Goal: Task Accomplishment & Management: Complete application form

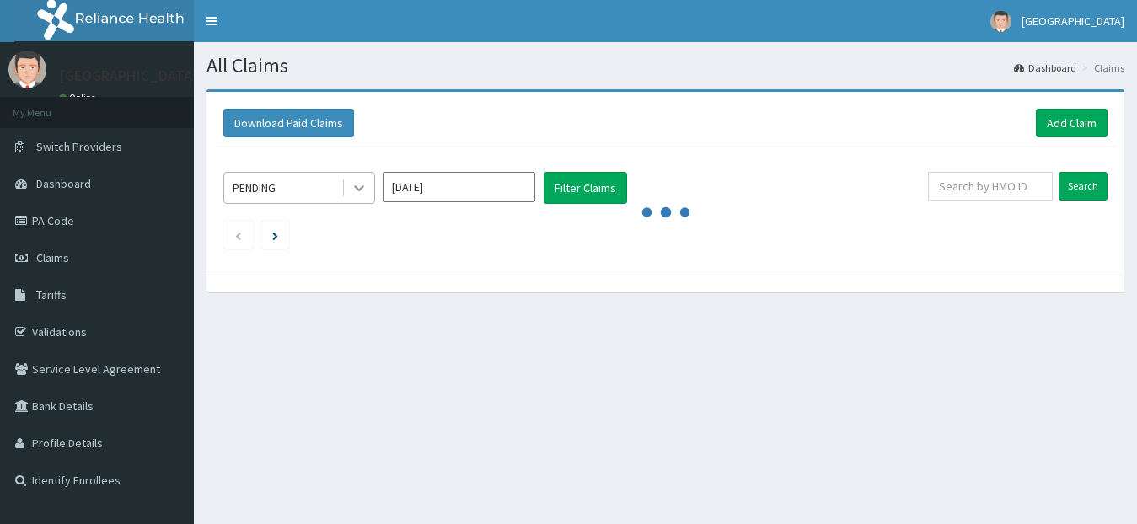
click at [361, 191] on icon at bounding box center [359, 188] width 17 height 17
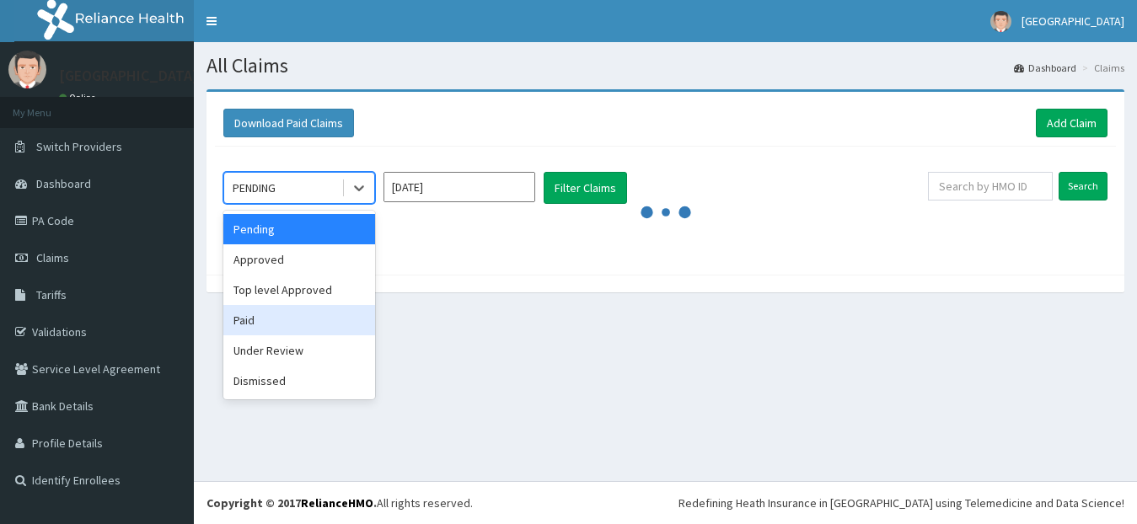
click at [255, 319] on div "Paid" at bounding box center [299, 320] width 152 height 30
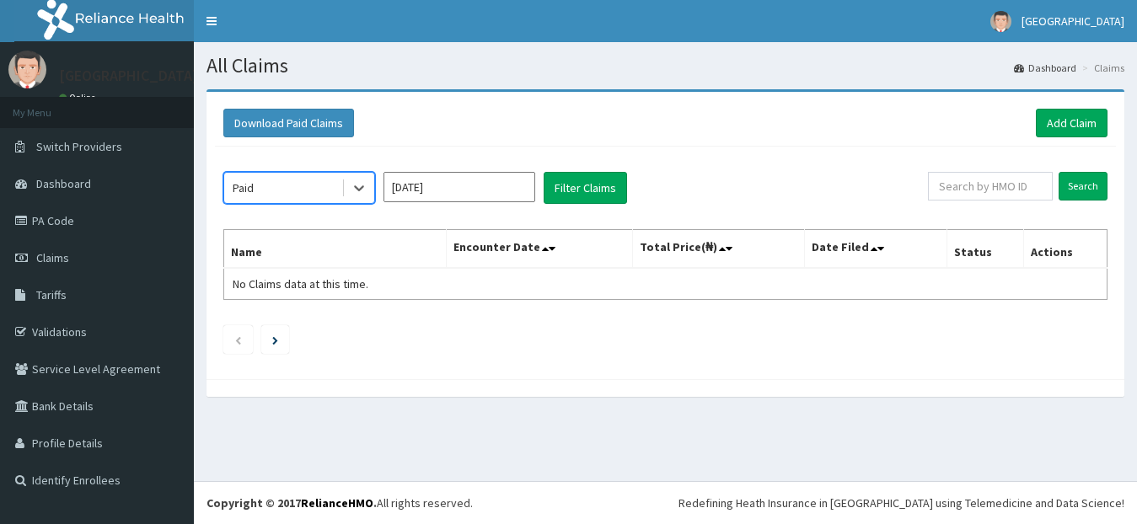
click at [438, 196] on input "Aug 2025" at bounding box center [460, 187] width 152 height 30
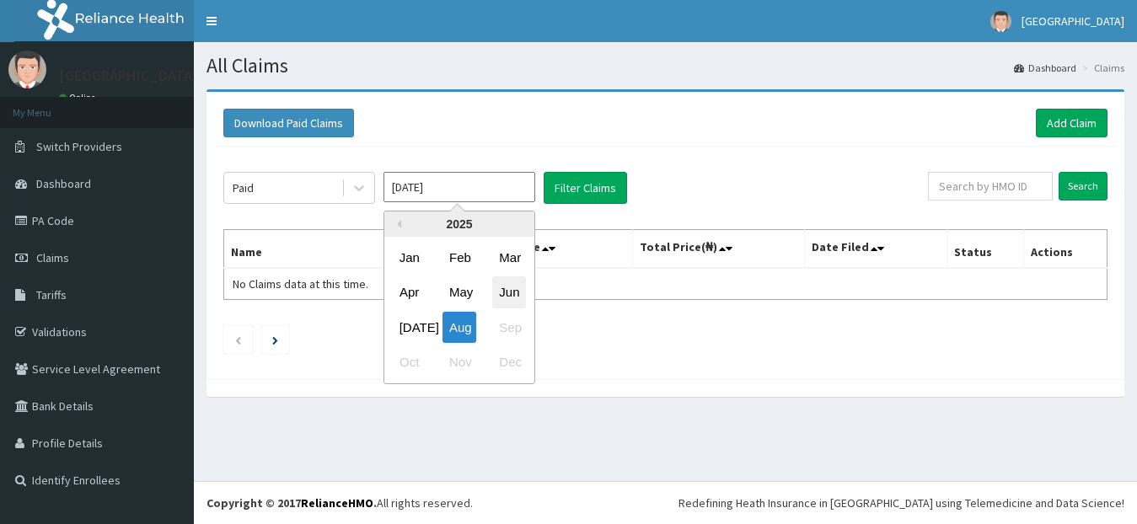
click at [506, 295] on div "Jun" at bounding box center [509, 292] width 34 height 31
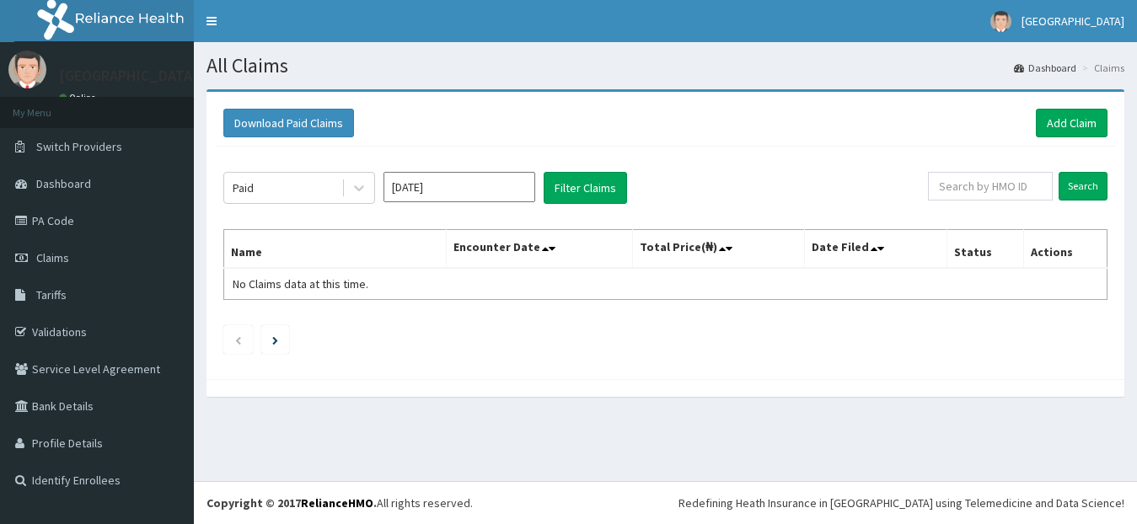
type input "Jun 2025"
click at [574, 185] on button "Filter Claims" at bounding box center [585, 188] width 83 height 32
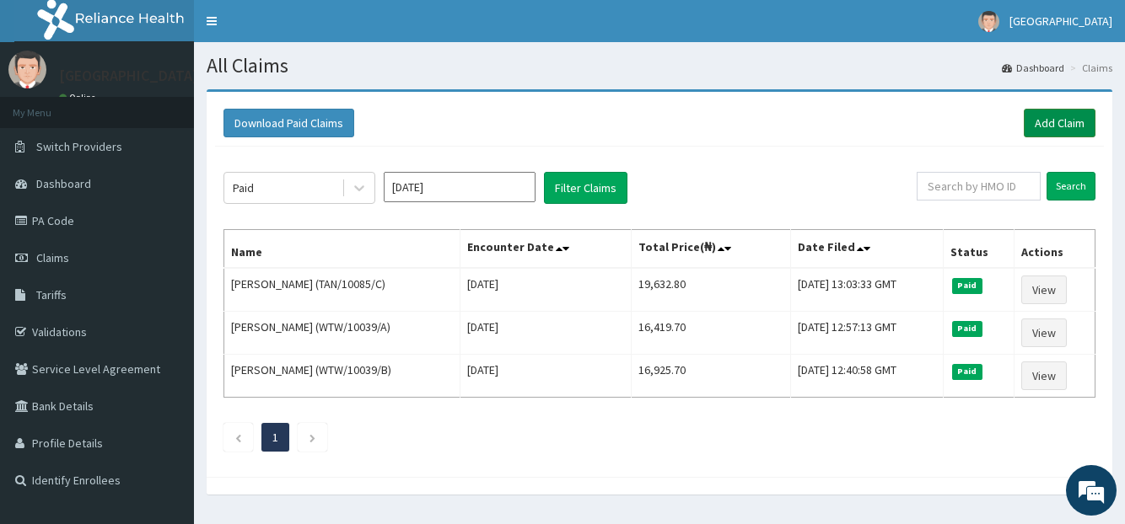
click at [1060, 126] on link "Add Claim" at bounding box center [1060, 123] width 72 height 29
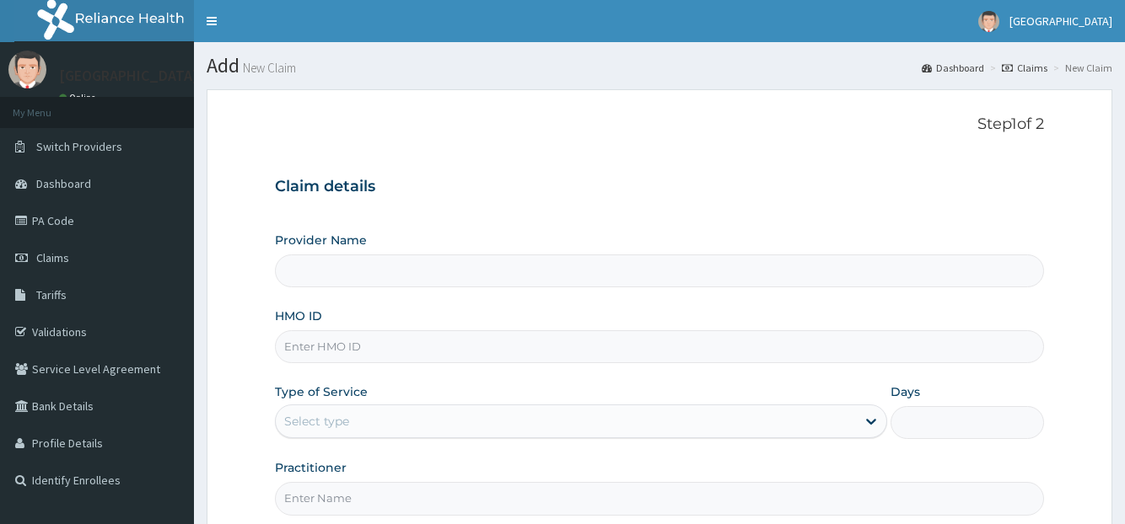
type input "[GEOGRAPHIC_DATA]"
click at [336, 349] on input "HMO ID" at bounding box center [659, 347] width 768 height 33
type input "TAN/10085/C"
click at [503, 216] on div "Claim details Provider Name Total Haven Hospital HMO ID TAN/10085/C Type of Ser…" at bounding box center [659, 338] width 768 height 354
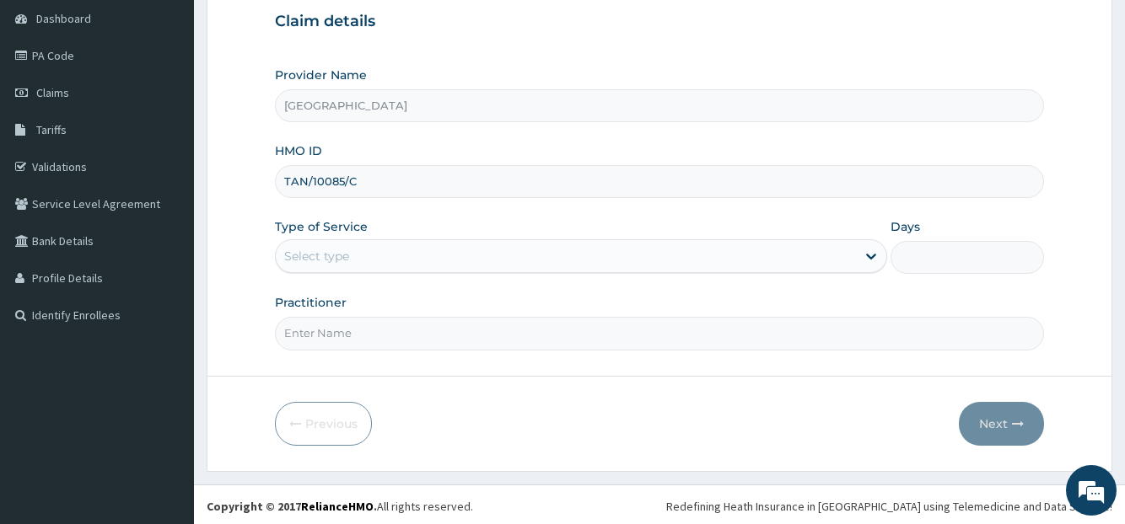
scroll to position [169, 0]
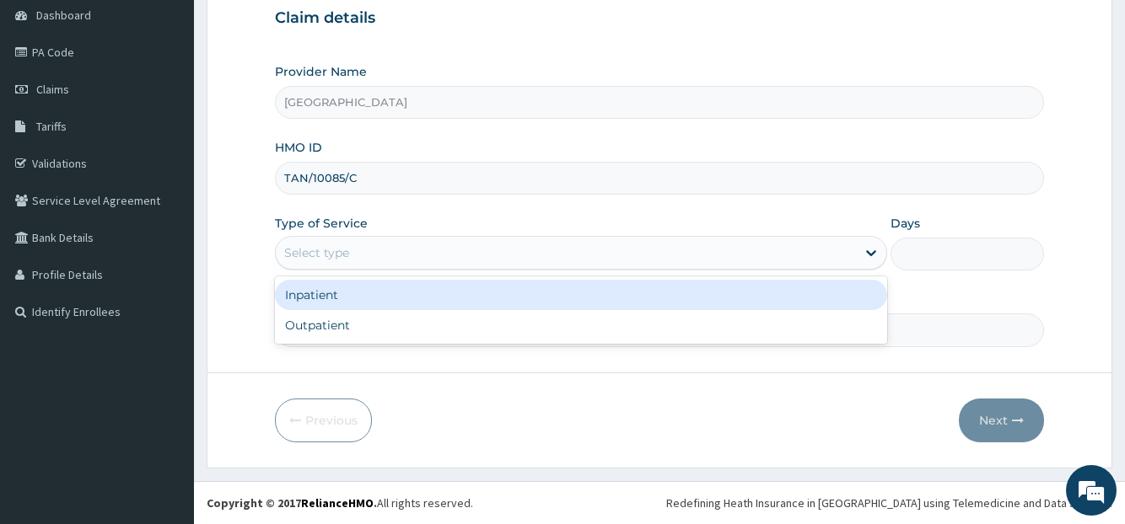
click at [427, 244] on div "Select type" at bounding box center [566, 252] width 580 height 27
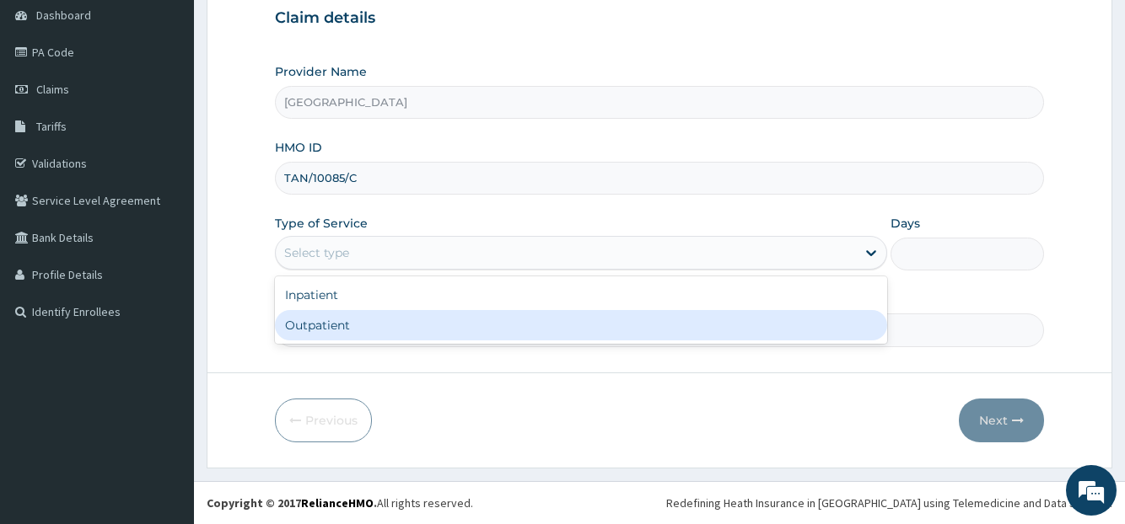
click at [309, 320] on div "Outpatient" at bounding box center [581, 325] width 612 height 30
type input "1"
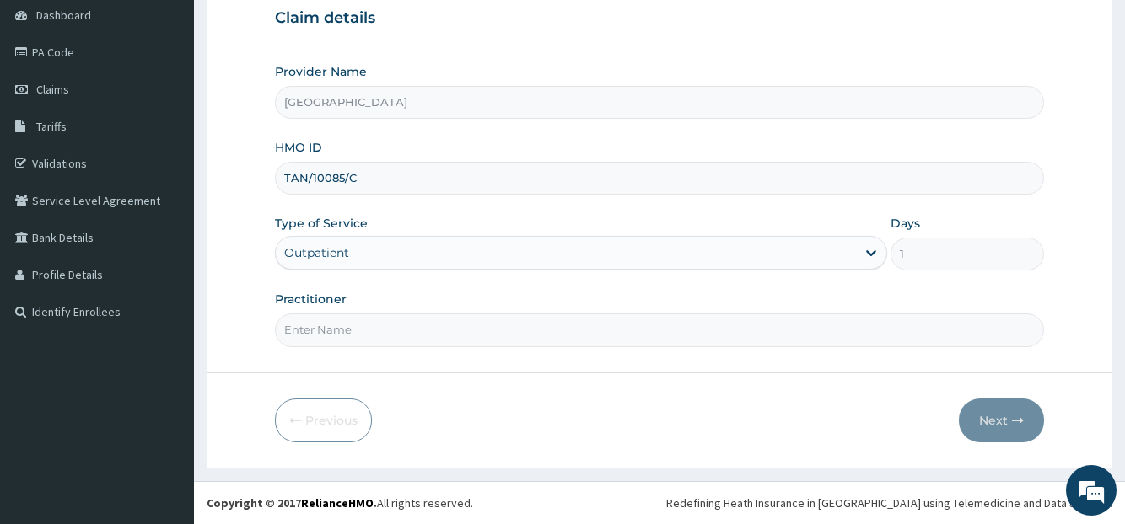
click at [328, 326] on input "Practitioner" at bounding box center [659, 330] width 768 height 33
type input "CHIKA"
click at [983, 433] on button "Next" at bounding box center [1001, 421] width 85 height 44
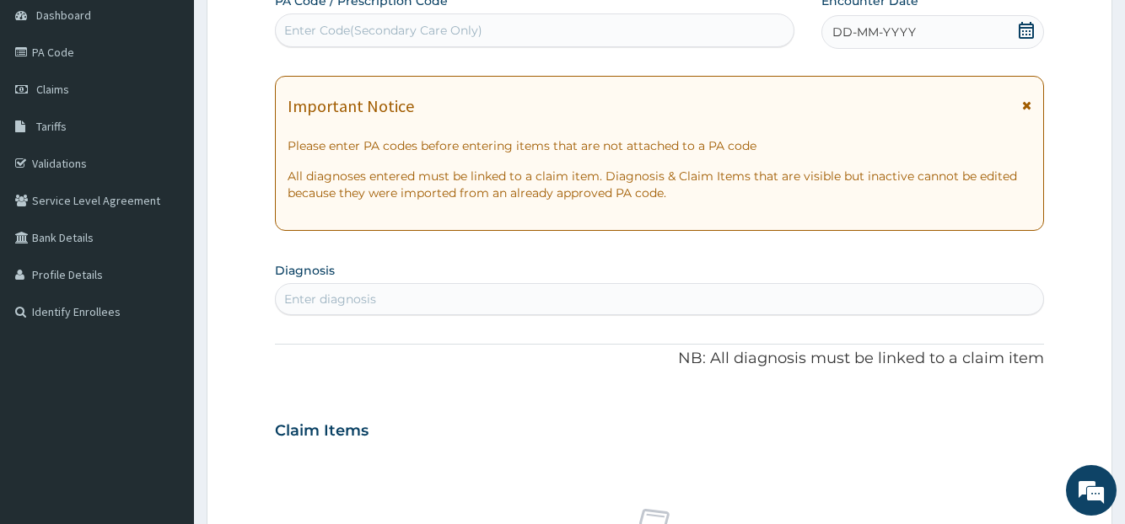
click at [363, 294] on div "Enter diagnosis" at bounding box center [330, 299] width 92 height 17
type input "[MEDICAL_DATA]"
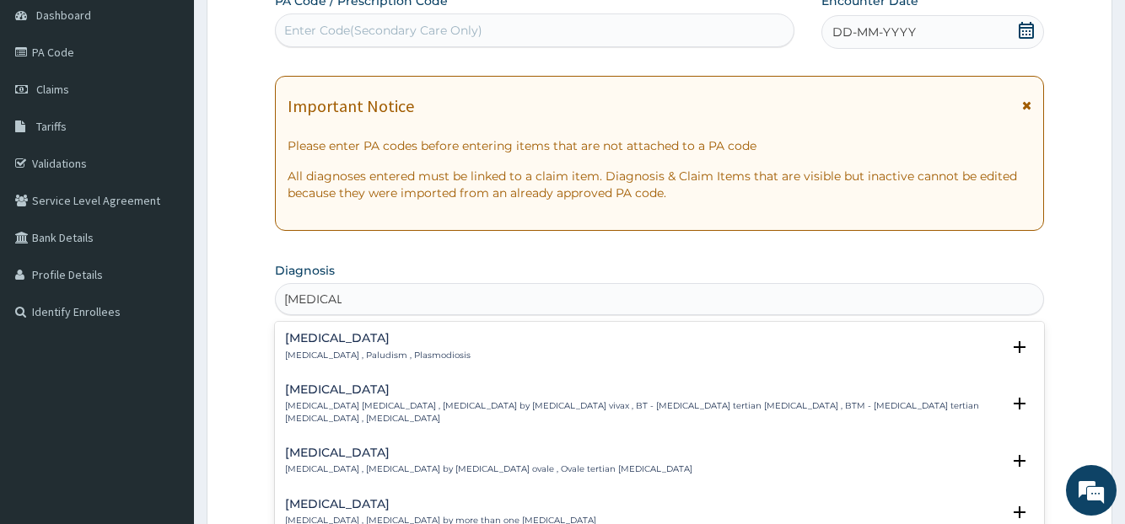
click at [344, 350] on p "[MEDICAL_DATA] , Paludism , Plasmodiosis" at bounding box center [377, 356] width 185 height 12
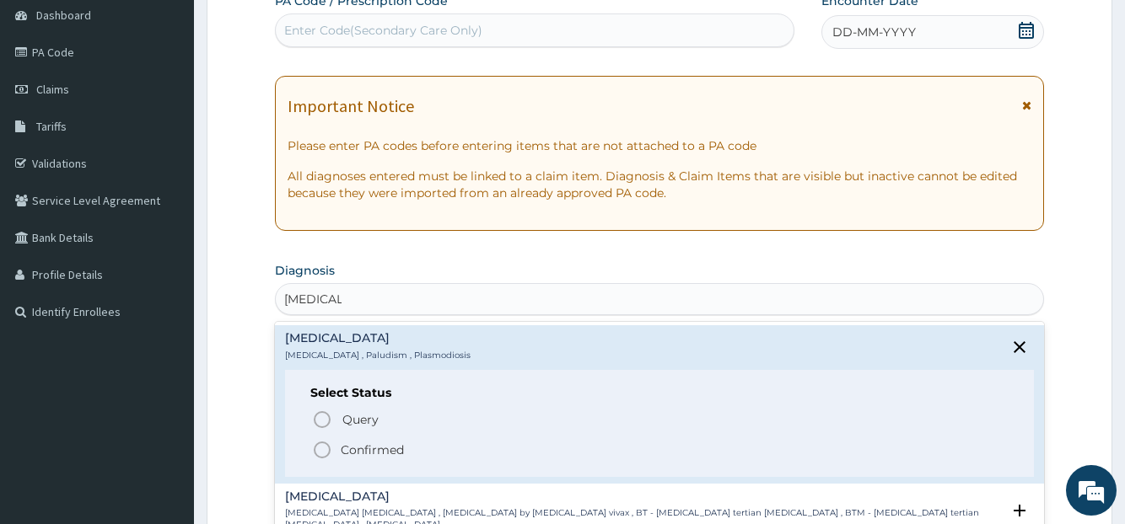
click at [323, 453] on icon "status option filled" at bounding box center [322, 450] width 20 height 20
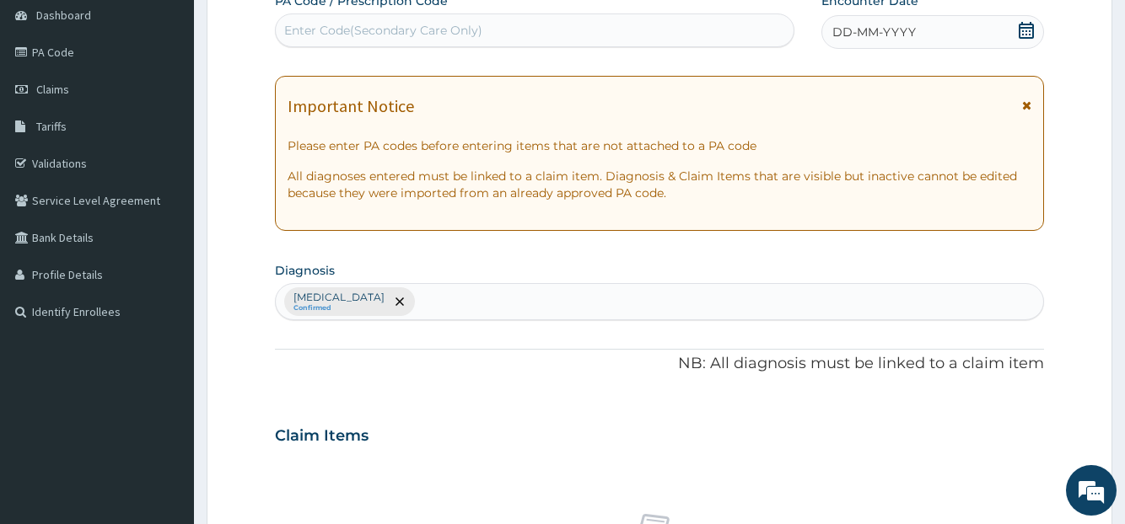
scroll to position [627, 0]
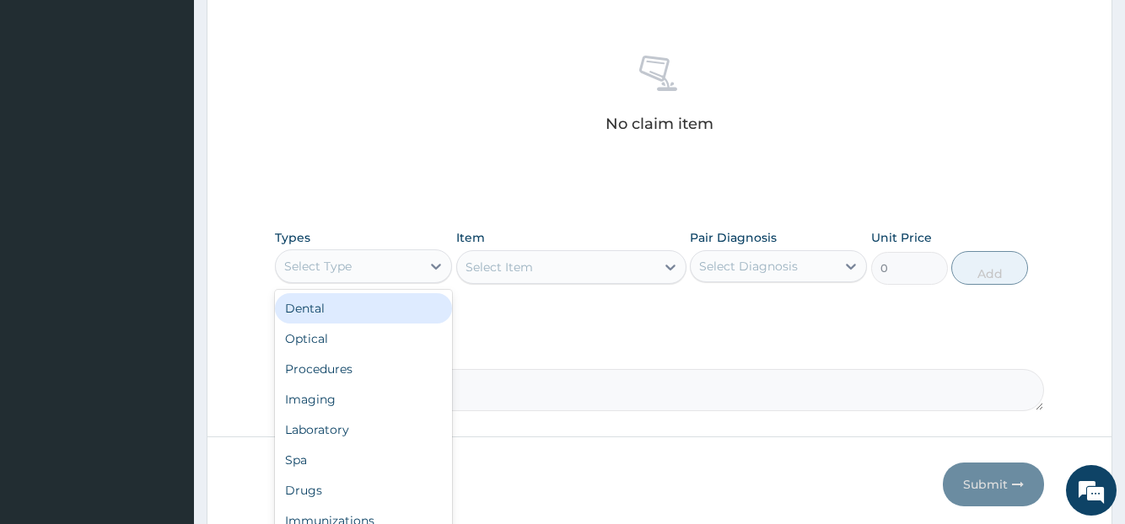
click at [363, 280] on div "Select Type" at bounding box center [363, 267] width 177 height 34
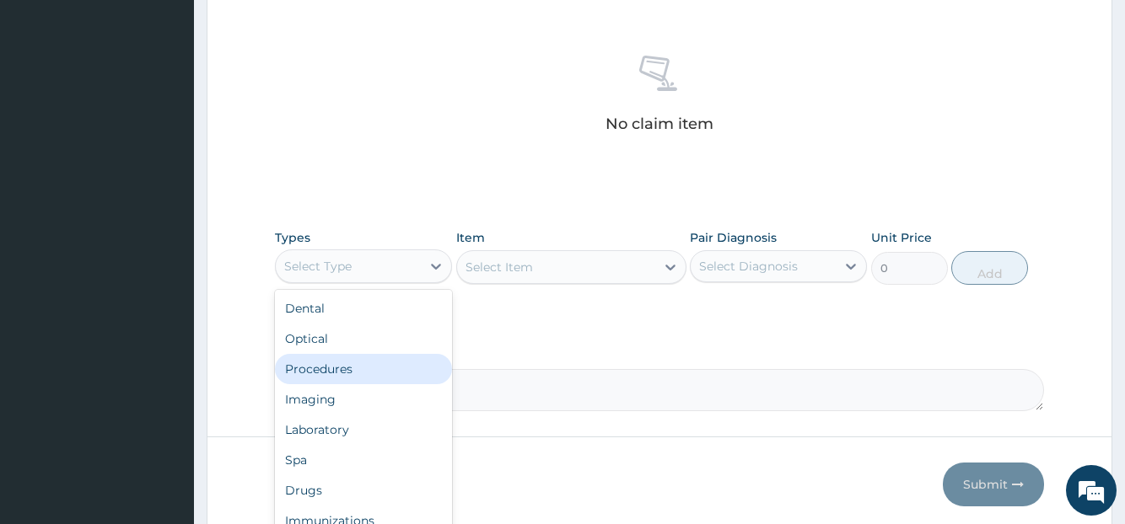
click at [320, 369] on div "Procedures" at bounding box center [363, 369] width 177 height 30
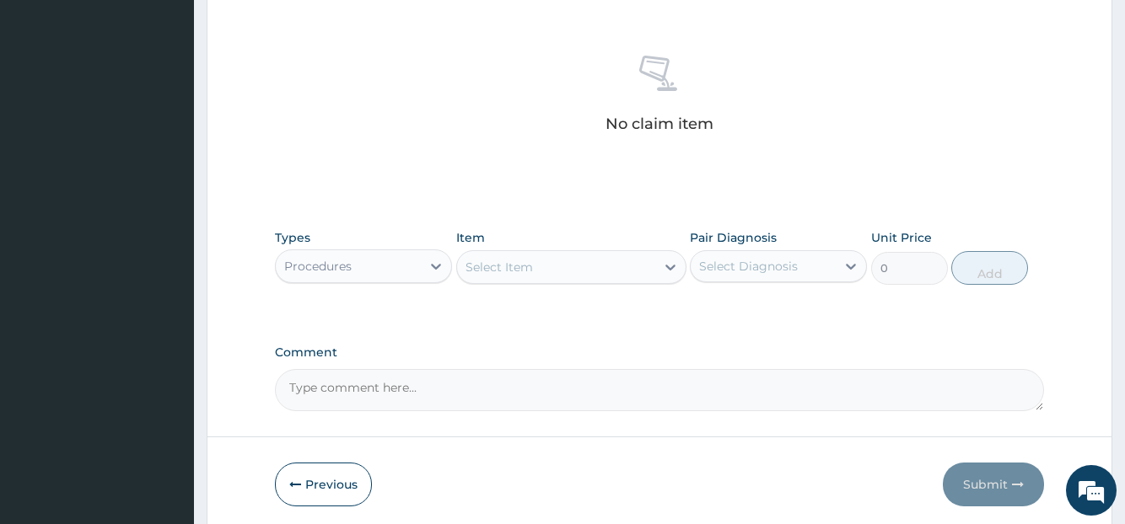
click at [544, 266] on div "Select Item" at bounding box center [556, 267] width 198 height 27
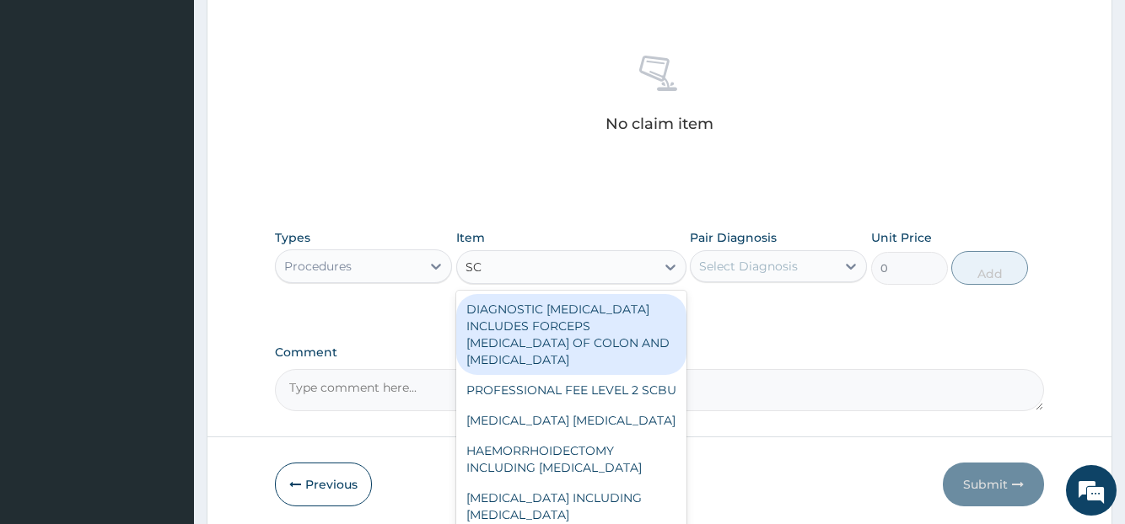
type input "S"
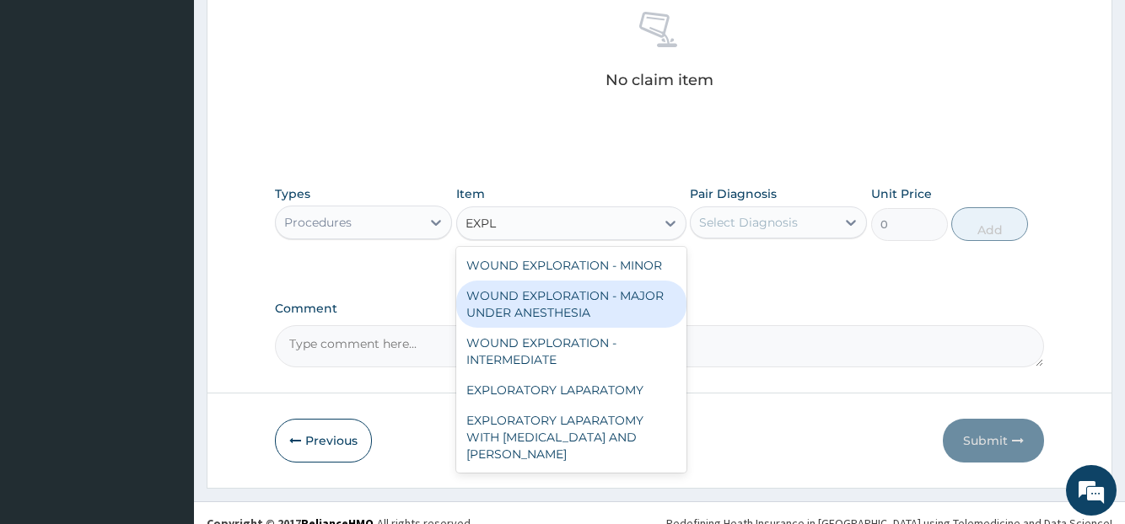
scroll to position [691, 0]
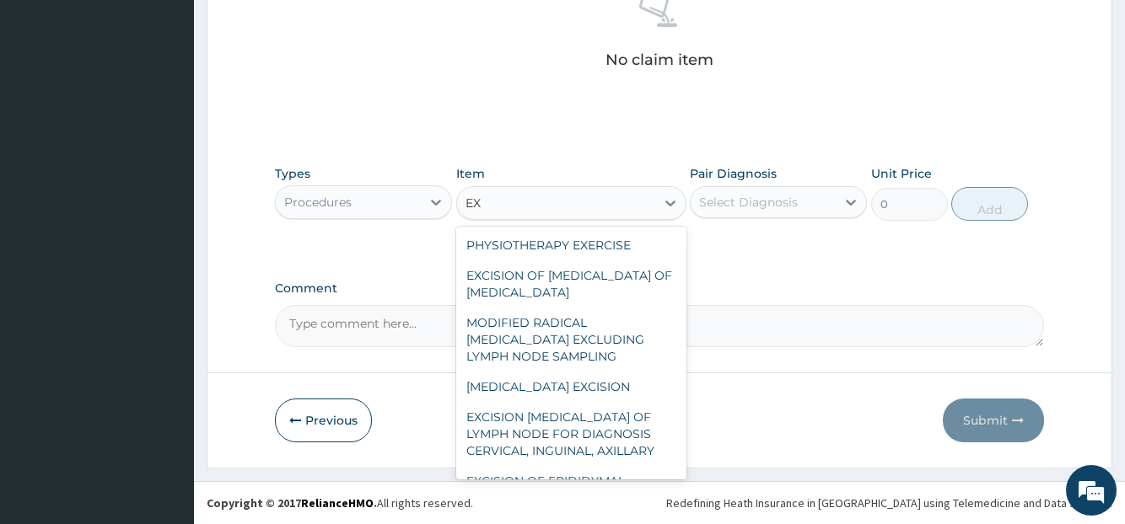
type input "E"
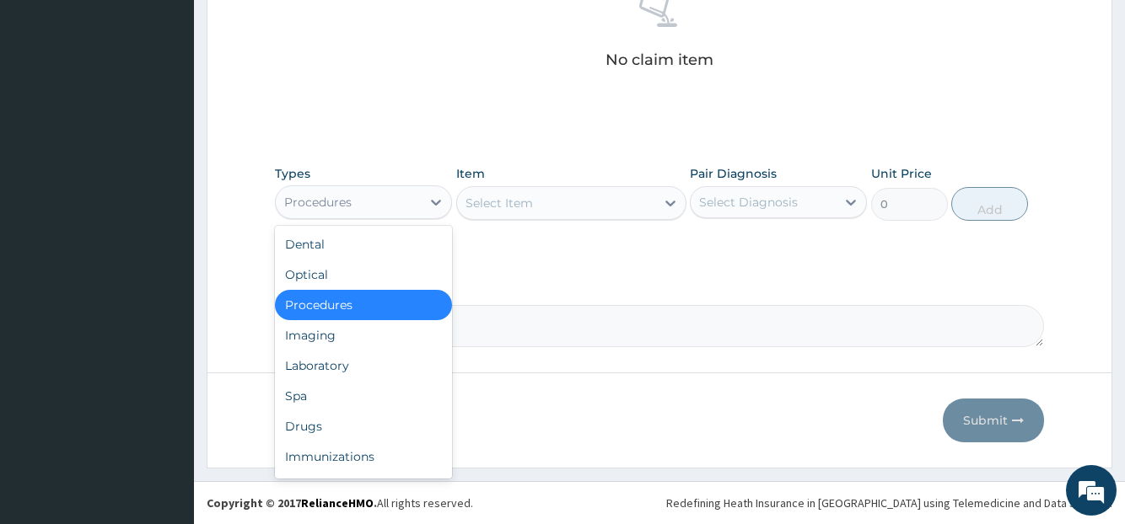
click at [417, 206] on div "Procedures" at bounding box center [348, 202] width 145 height 27
click at [331, 370] on div "Laboratory" at bounding box center [363, 366] width 177 height 30
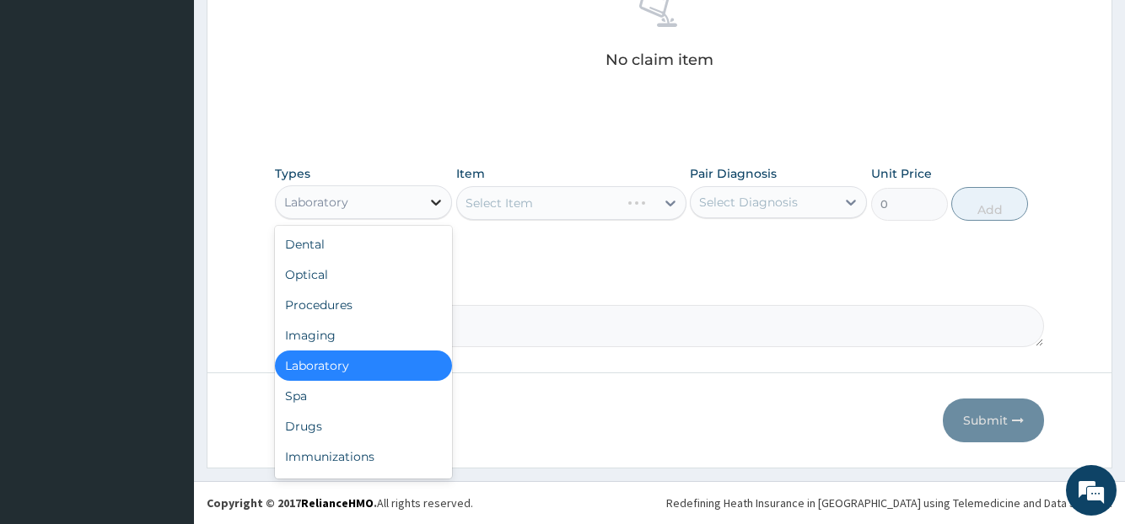
click at [427, 206] on icon at bounding box center [435, 202] width 17 height 17
click at [357, 312] on div "Procedures" at bounding box center [363, 305] width 177 height 30
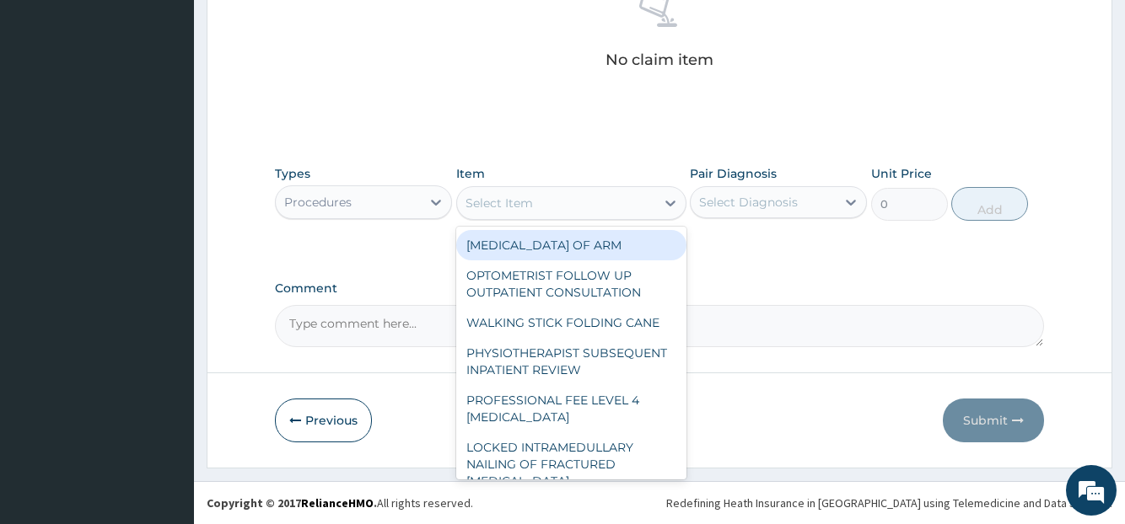
click at [589, 202] on div "Select Item" at bounding box center [556, 203] width 198 height 27
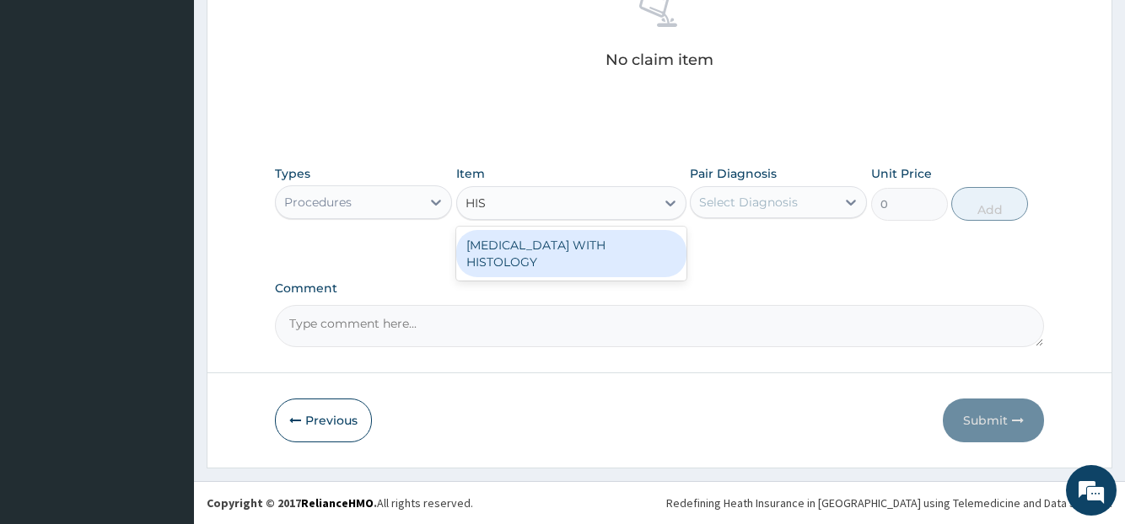
type input "HIST"
click at [562, 260] on div "[MEDICAL_DATA] WITH HISTOLOGY" at bounding box center [571, 253] width 230 height 47
type input "56924.99999999999"
